Goal: Transaction & Acquisition: Book appointment/travel/reservation

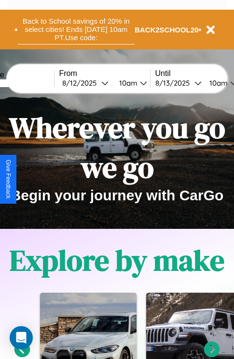
click at [76, 29] on button "Back to School savings of 20% in select cities! Ends [DATE] 10am PT. Use code:" at bounding box center [76, 29] width 117 height 30
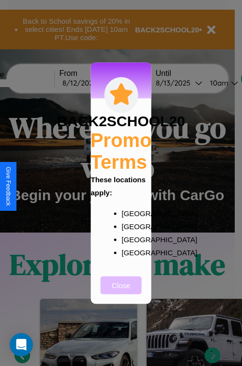
click at [121, 291] on button "Close" at bounding box center [121, 285] width 41 height 18
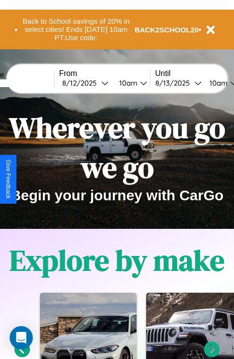
scroll to position [149, 0]
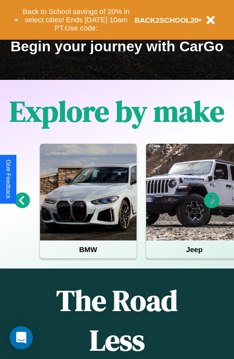
click at [212, 207] on icon at bounding box center [212, 200] width 16 height 16
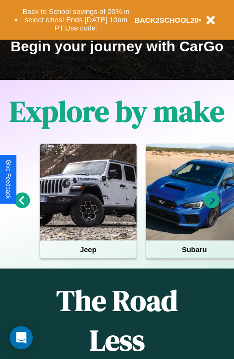
click at [212, 207] on icon at bounding box center [212, 200] width 16 height 16
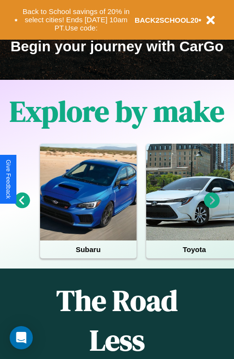
click at [212, 207] on icon at bounding box center [212, 200] width 16 height 16
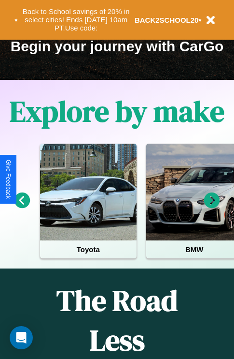
click at [212, 207] on icon at bounding box center [212, 200] width 16 height 16
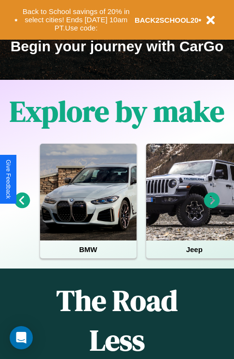
click at [212, 207] on icon at bounding box center [212, 200] width 16 height 16
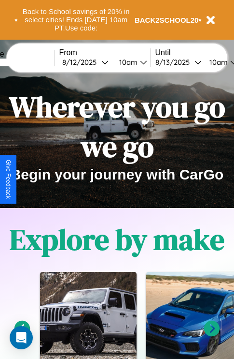
scroll to position [0, 0]
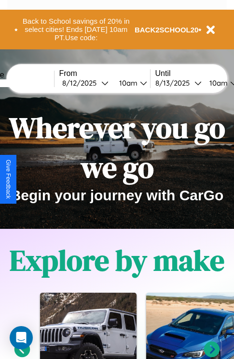
click at [32, 83] on input "text" at bounding box center [18, 83] width 72 height 8
type input "*********"
click at [97, 83] on div "8 / 12 / 2025" at bounding box center [81, 82] width 39 height 9
select select "*"
select select "****"
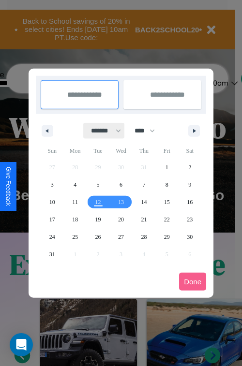
click at [101, 130] on select "******* ******** ***** ***** *** **** **** ****** ********* ******* ******** **…" at bounding box center [104, 131] width 41 height 16
select select "**"
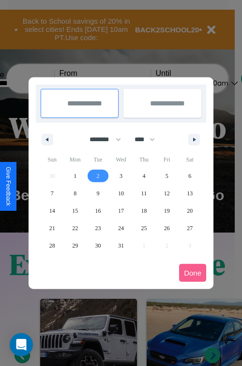
click at [98, 175] on span "2" at bounding box center [98, 175] width 3 height 17
type input "**********"
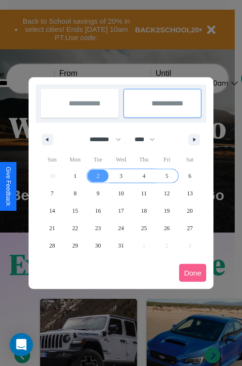
click at [166, 175] on span "5" at bounding box center [166, 175] width 3 height 17
type input "**********"
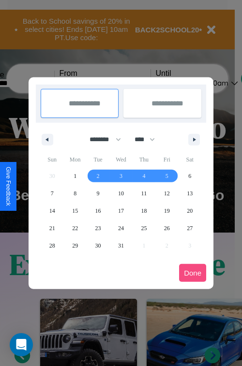
click at [192, 273] on button "Done" at bounding box center [192, 273] width 27 height 18
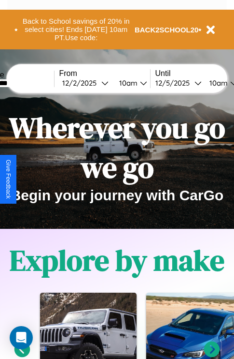
scroll to position [0, 36]
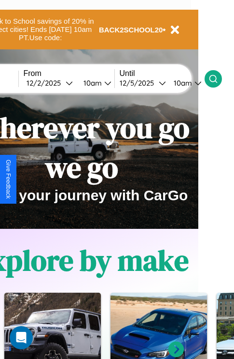
click at [218, 78] on icon at bounding box center [214, 79] width 10 height 10
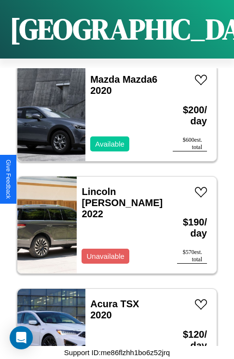
scroll to position [3399, 0]
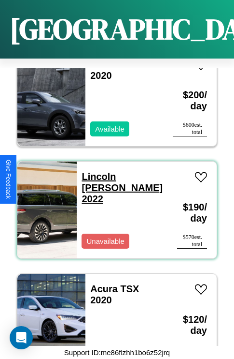
click at [104, 171] on link "Lincoln Blackwood 2022" at bounding box center [122, 187] width 81 height 33
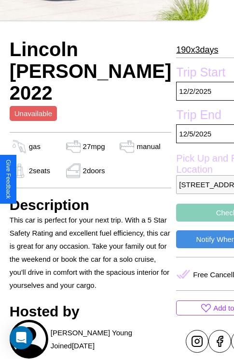
scroll to position [209, 33]
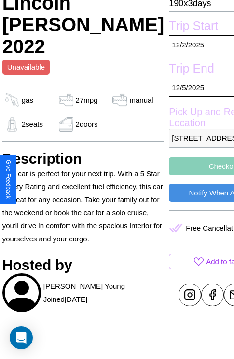
click at [179, 175] on button "Checkout" at bounding box center [224, 166] width 110 height 18
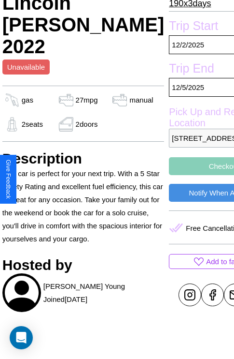
click at [179, 175] on button "Checkout" at bounding box center [224, 166] width 110 height 18
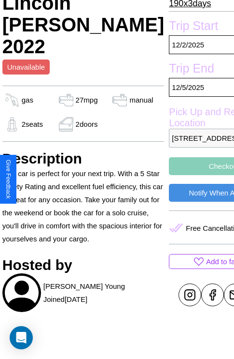
click at [179, 175] on button "Checkout" at bounding box center [224, 166] width 110 height 18
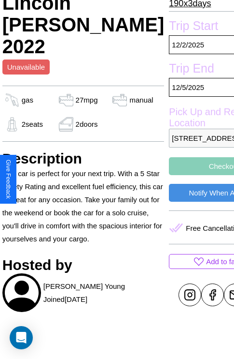
click at [179, 175] on button "Checkout" at bounding box center [224, 166] width 110 height 18
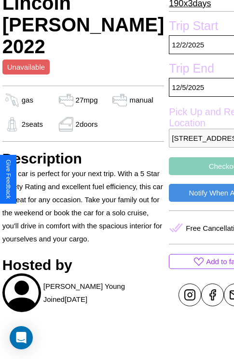
click at [179, 175] on button "Checkout" at bounding box center [224, 166] width 110 height 18
